Goal: Check status: Check status

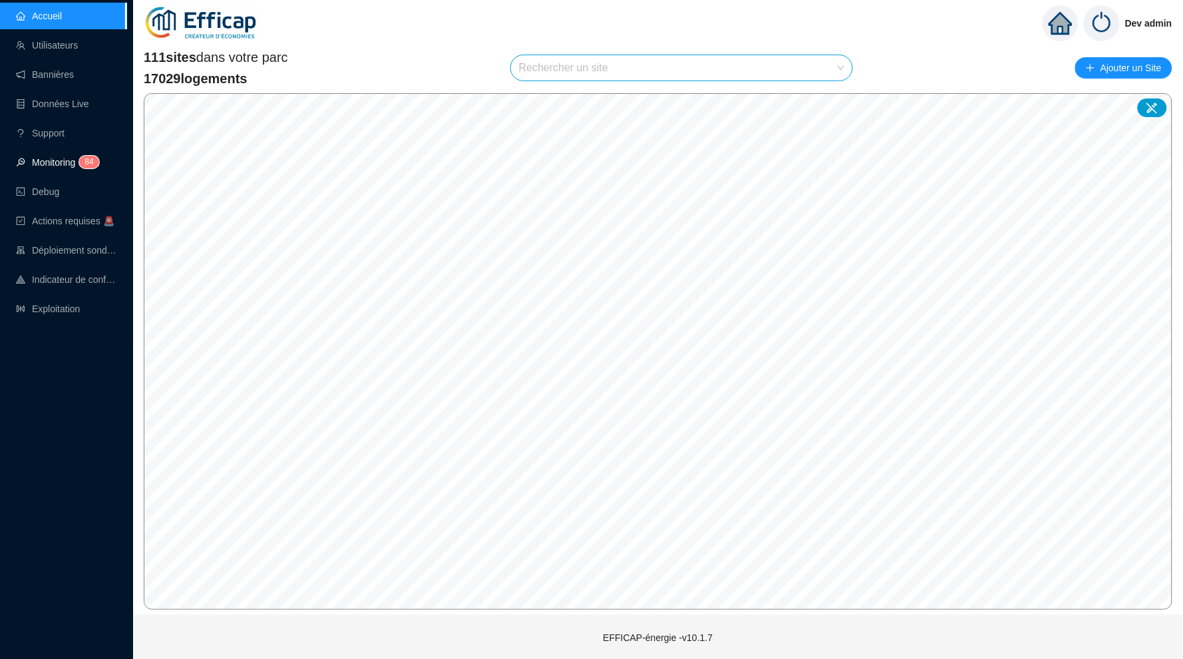
click at [92, 167] on span "4" at bounding box center [91, 162] width 5 height 13
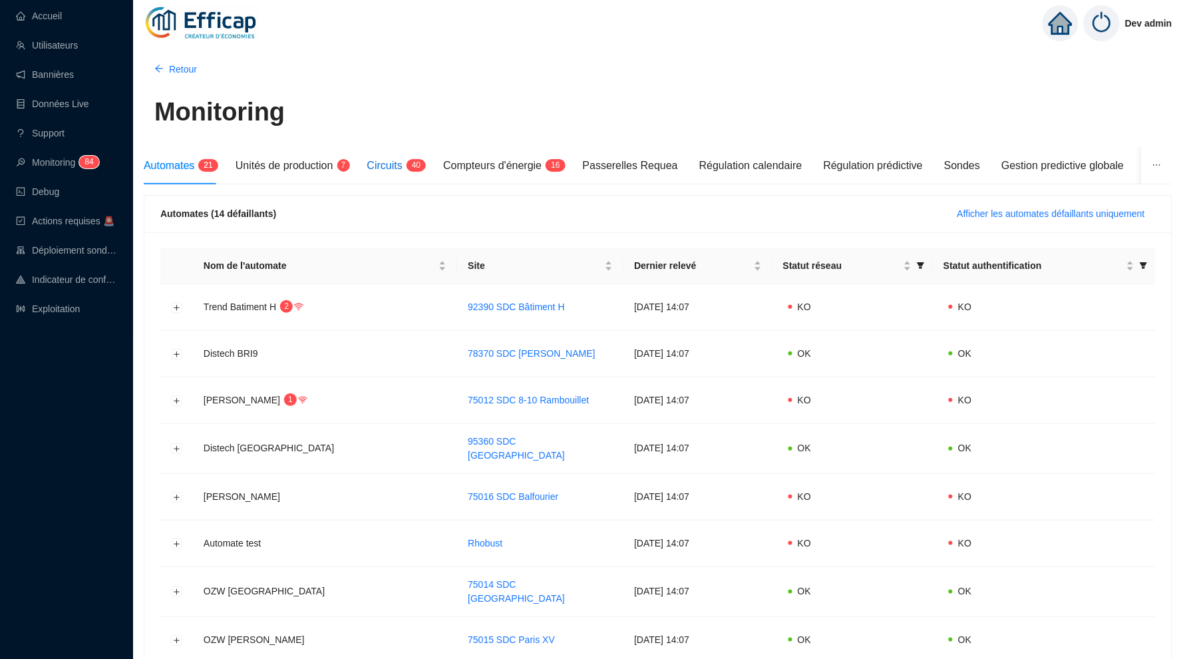
click at [415, 166] on span "4 0" at bounding box center [412, 166] width 19 height 11
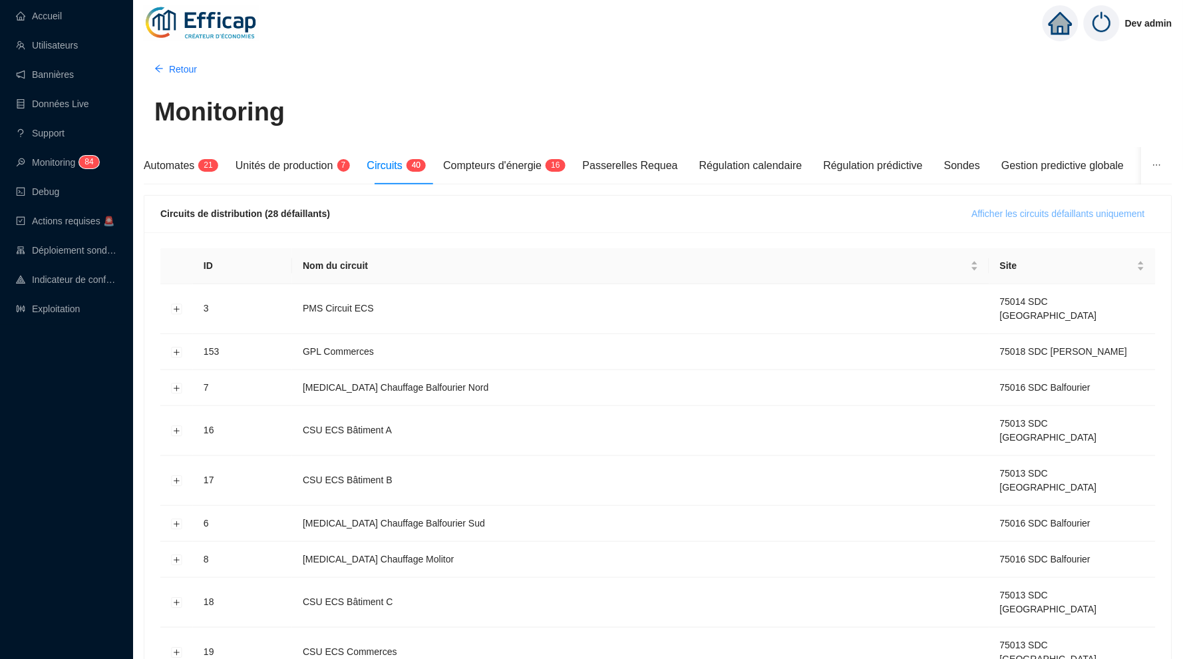
click at [1007, 210] on span "Afficher les circuits défaillants uniquement" at bounding box center [1058, 214] width 173 height 14
